Goal: Task Accomplishment & Management: Manage account settings

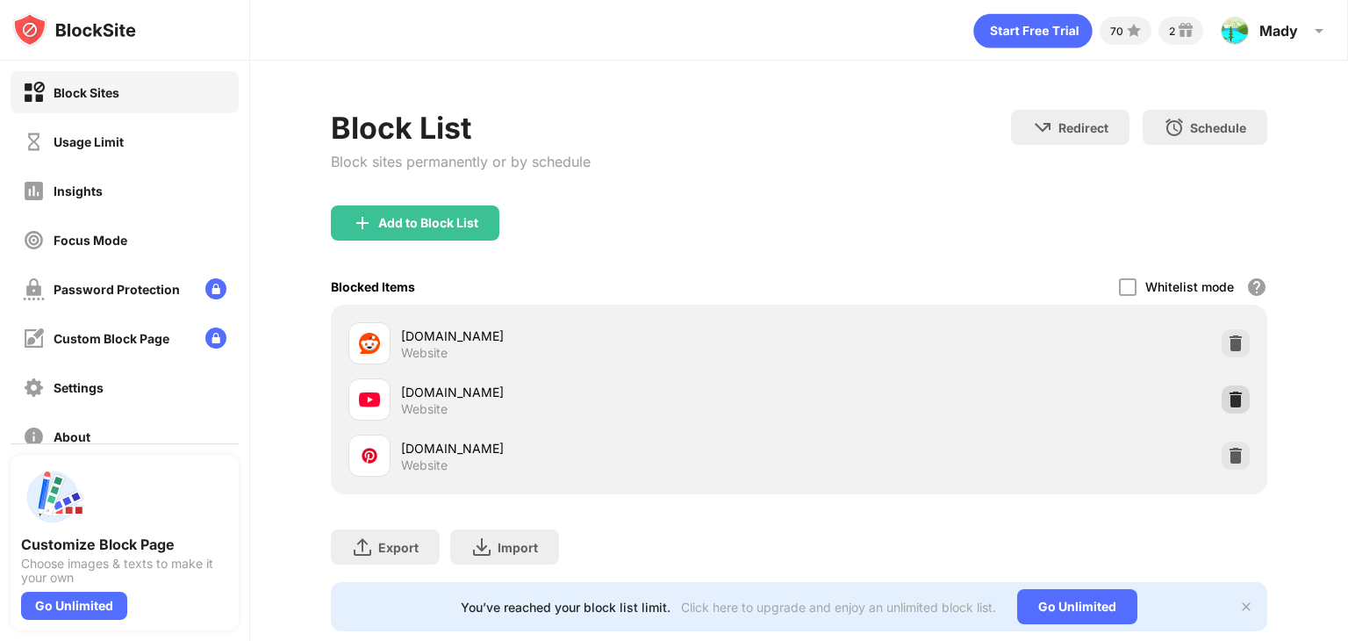
click at [1227, 396] on img at bounding box center [1236, 399] width 18 height 18
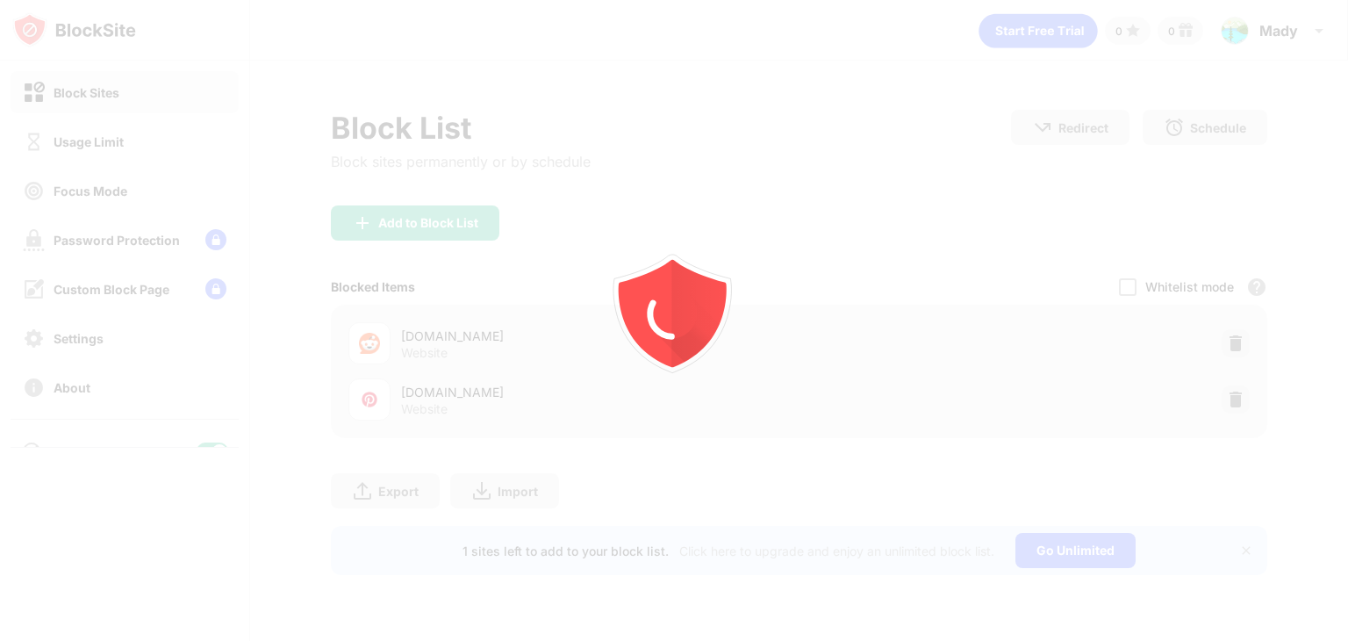
click at [417, 222] on div at bounding box center [674, 320] width 1348 height 641
click at [428, 220] on div at bounding box center [674, 320] width 1348 height 641
click at [405, 219] on div at bounding box center [674, 320] width 1348 height 641
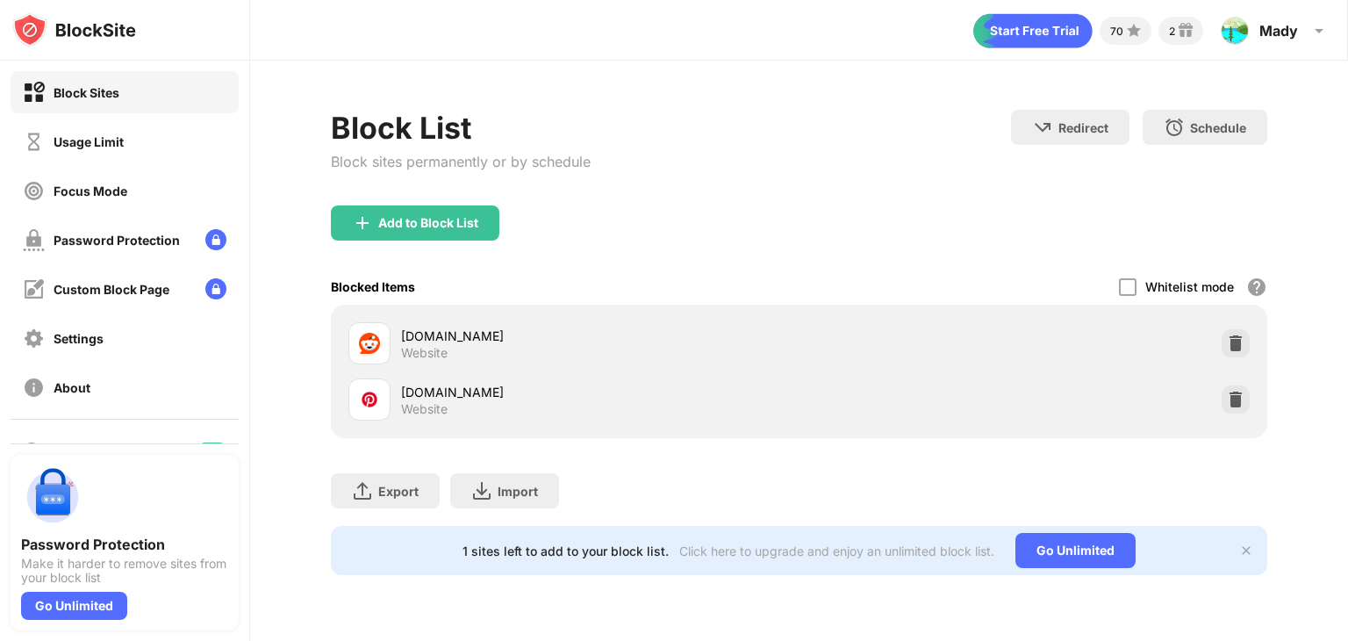
click at [405, 219] on div "Add to Block List" at bounding box center [428, 223] width 100 height 14
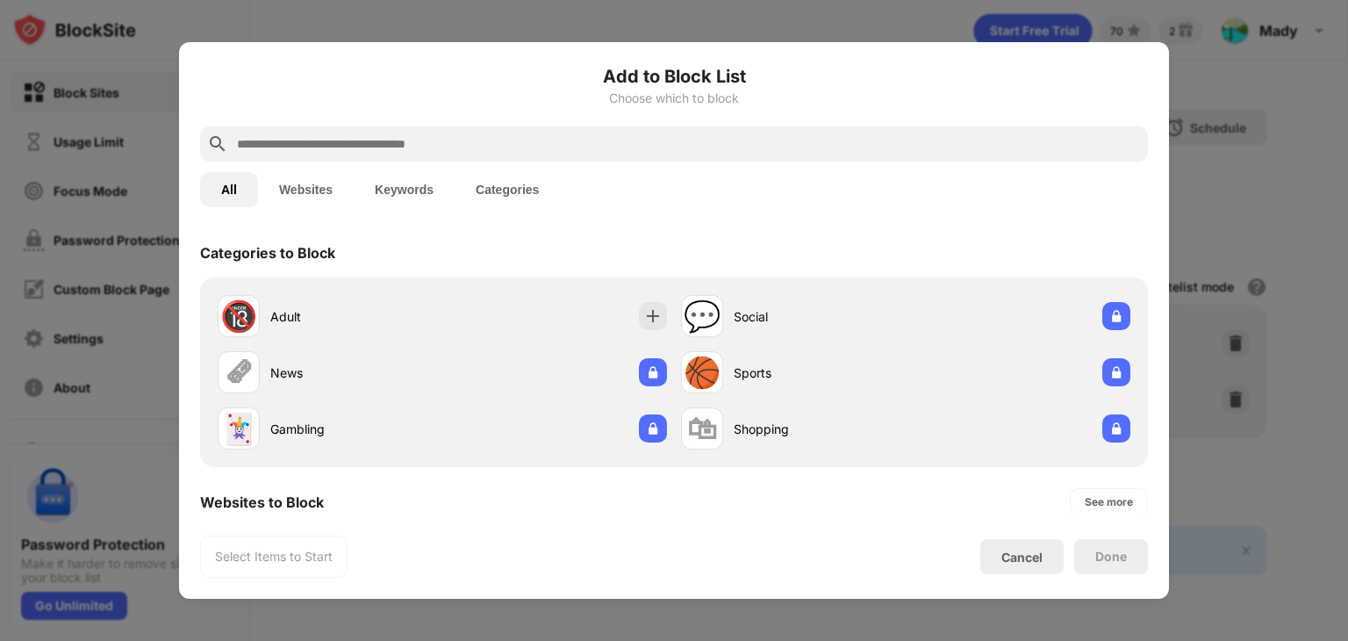
click at [509, 152] on input "text" at bounding box center [688, 143] width 906 height 21
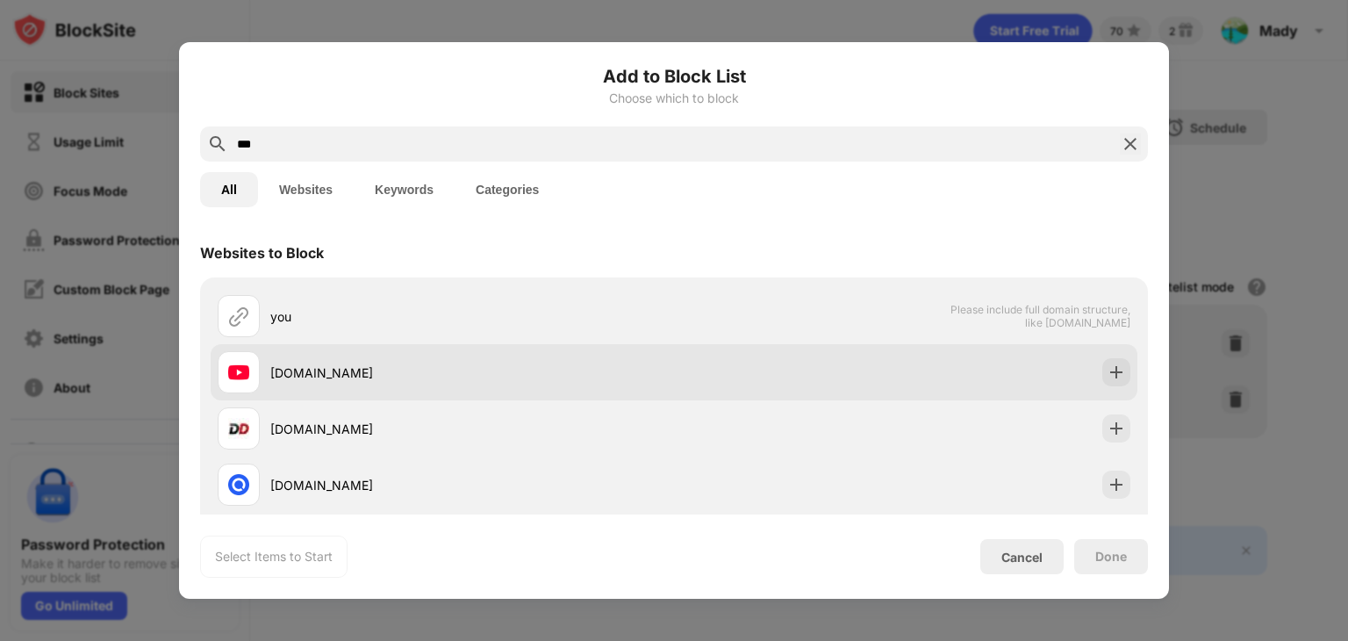
type input "***"
click at [428, 376] on div "[DOMAIN_NAME]" at bounding box center [472, 372] width 404 height 18
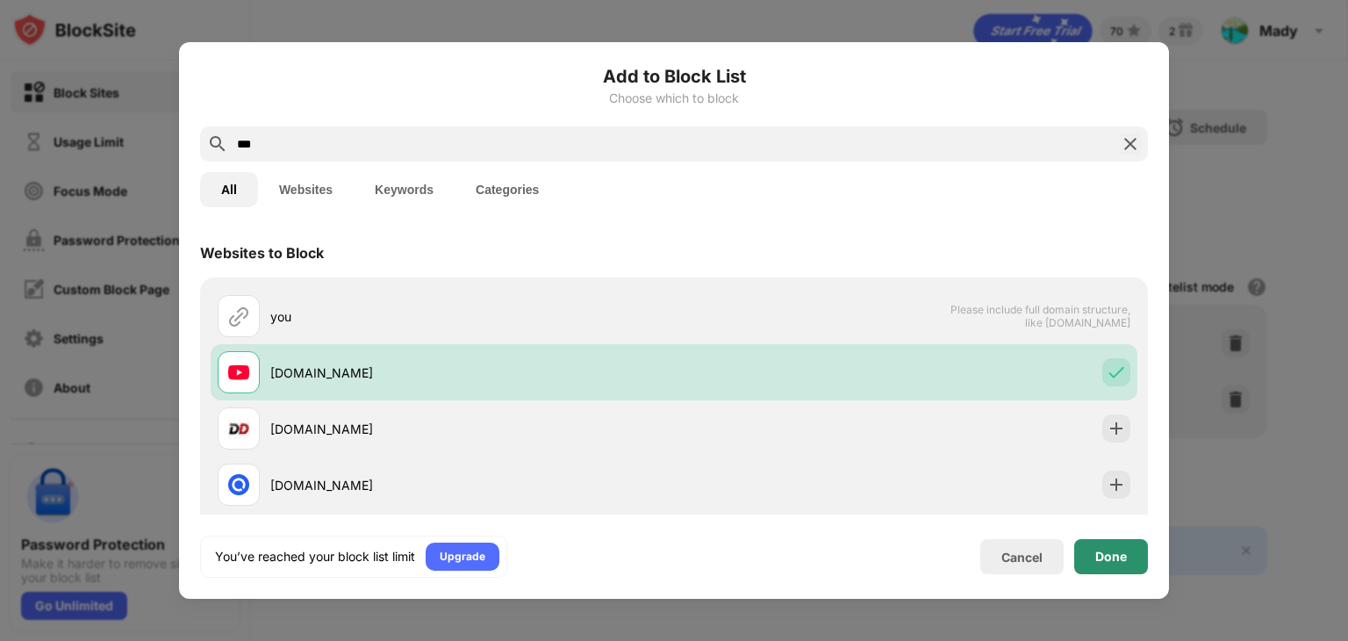
click at [1130, 547] on div "Done" at bounding box center [1111, 556] width 74 height 35
